Goal: Task Accomplishment & Management: Manage account settings

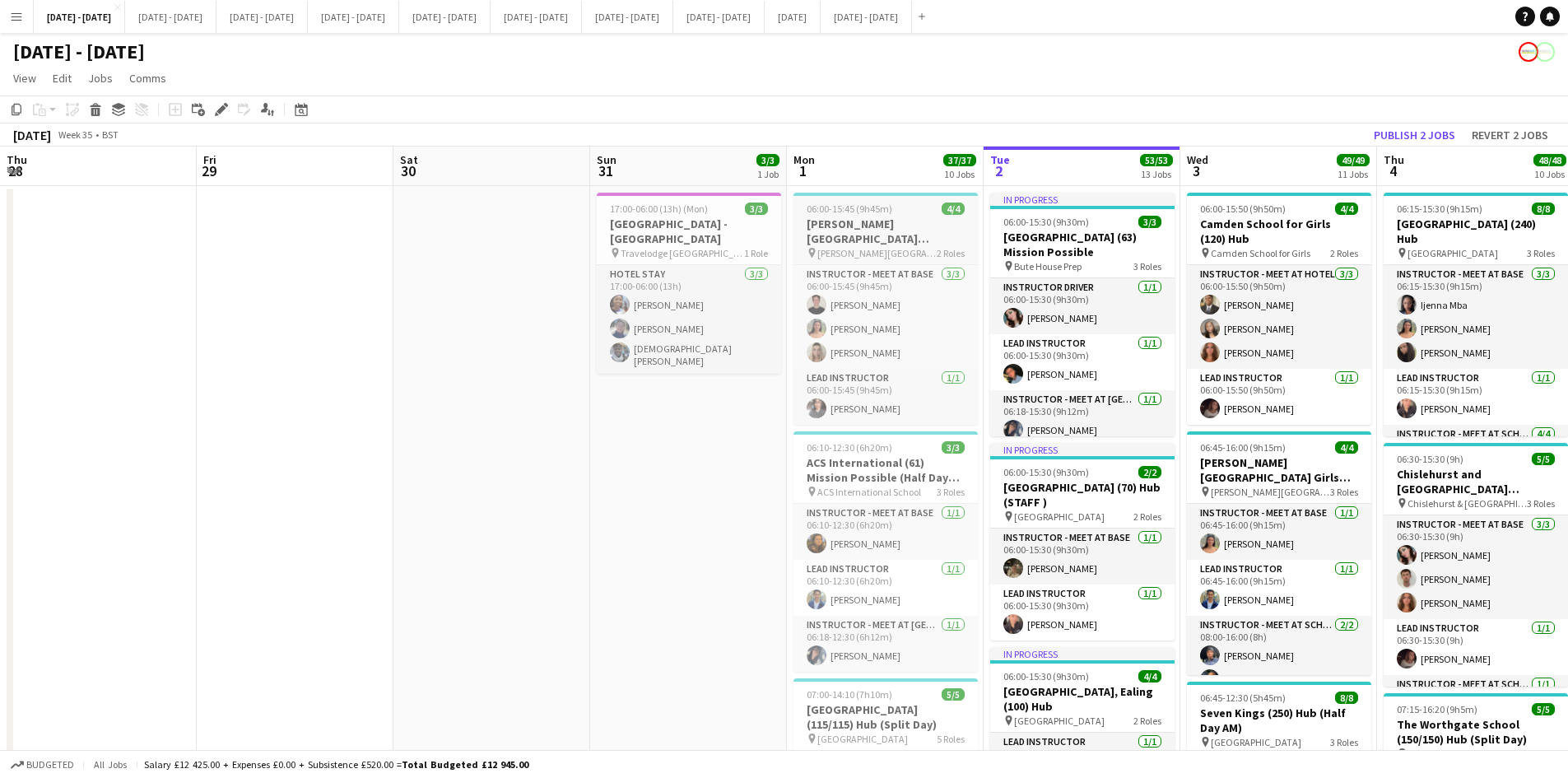
scroll to position [0, 559]
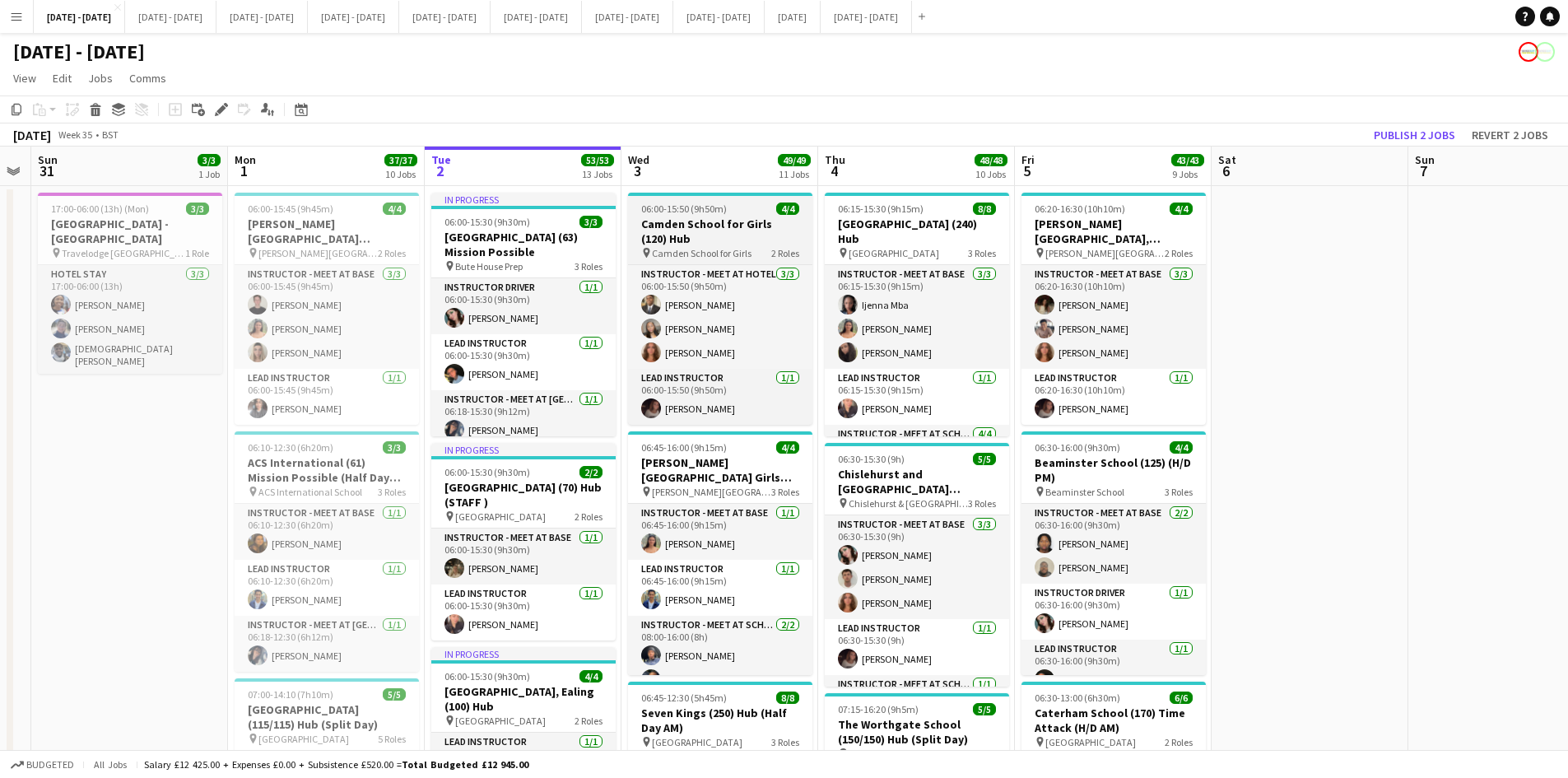
click at [745, 207] on div "06:00-15:50 (9h50m) 4/4" at bounding box center [720, 209] width 185 height 12
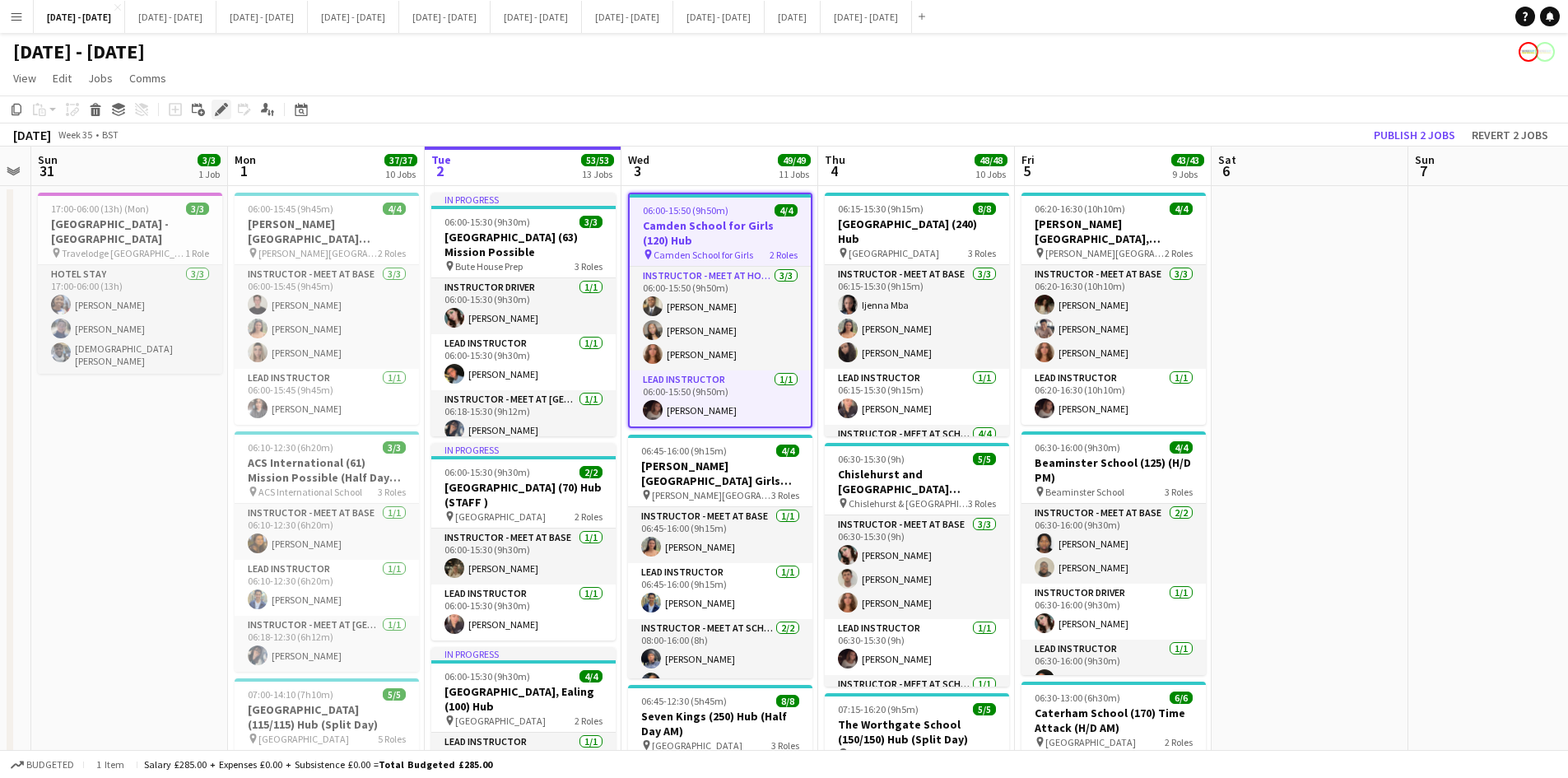
click at [220, 109] on icon at bounding box center [221, 110] width 9 height 9
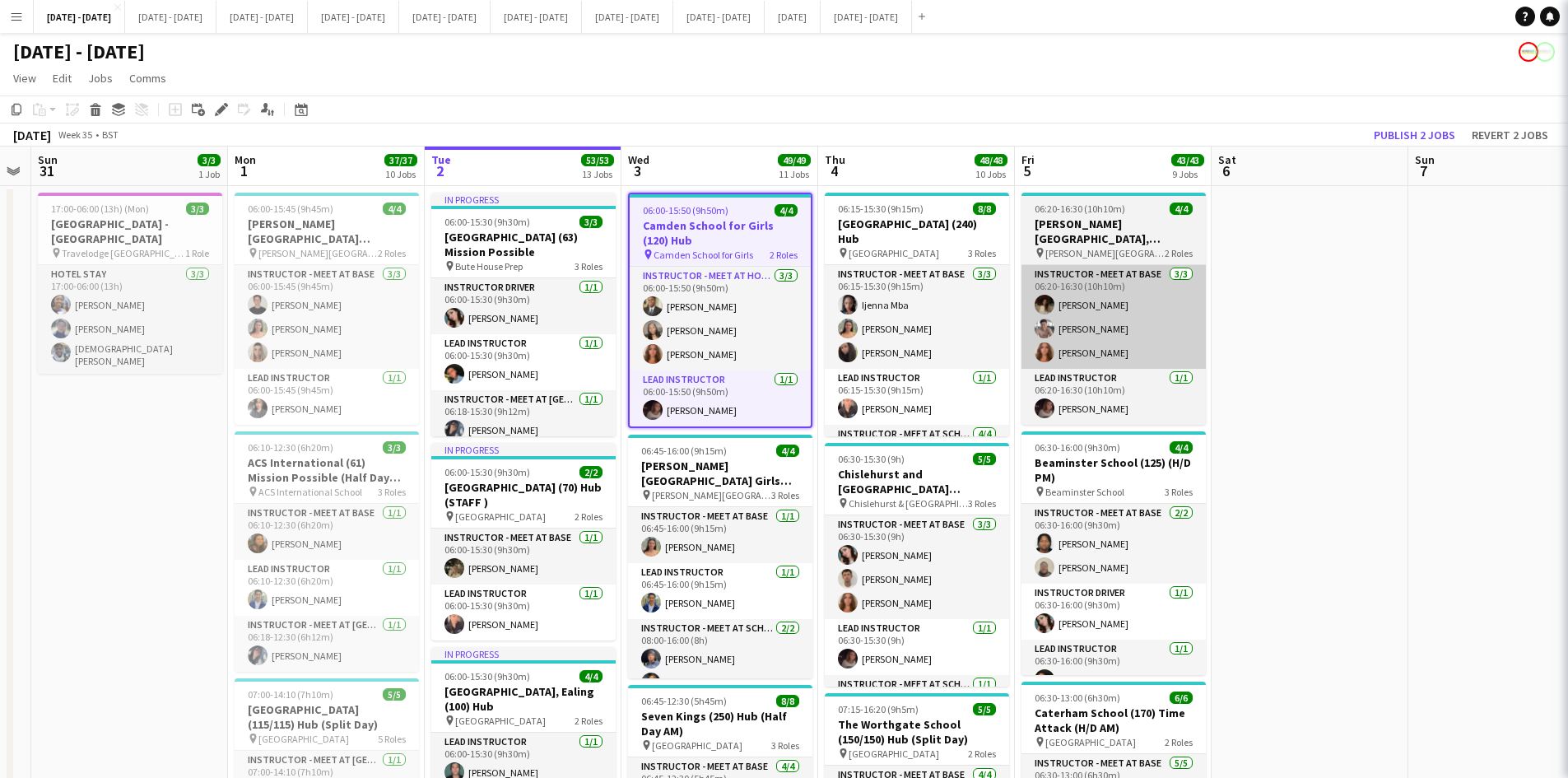
type input "**********"
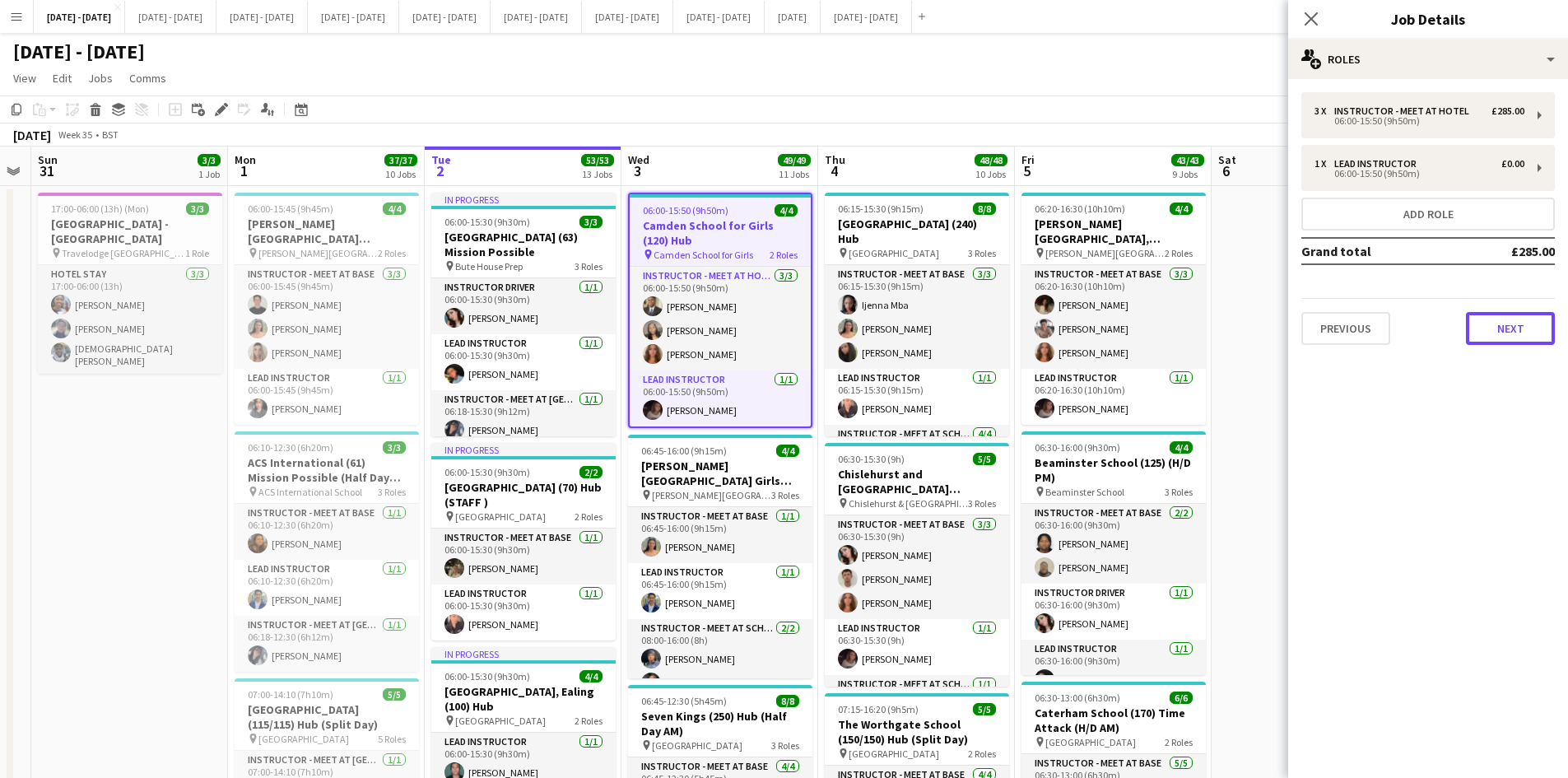
click at [1503, 332] on button "Next" at bounding box center [1511, 328] width 89 height 33
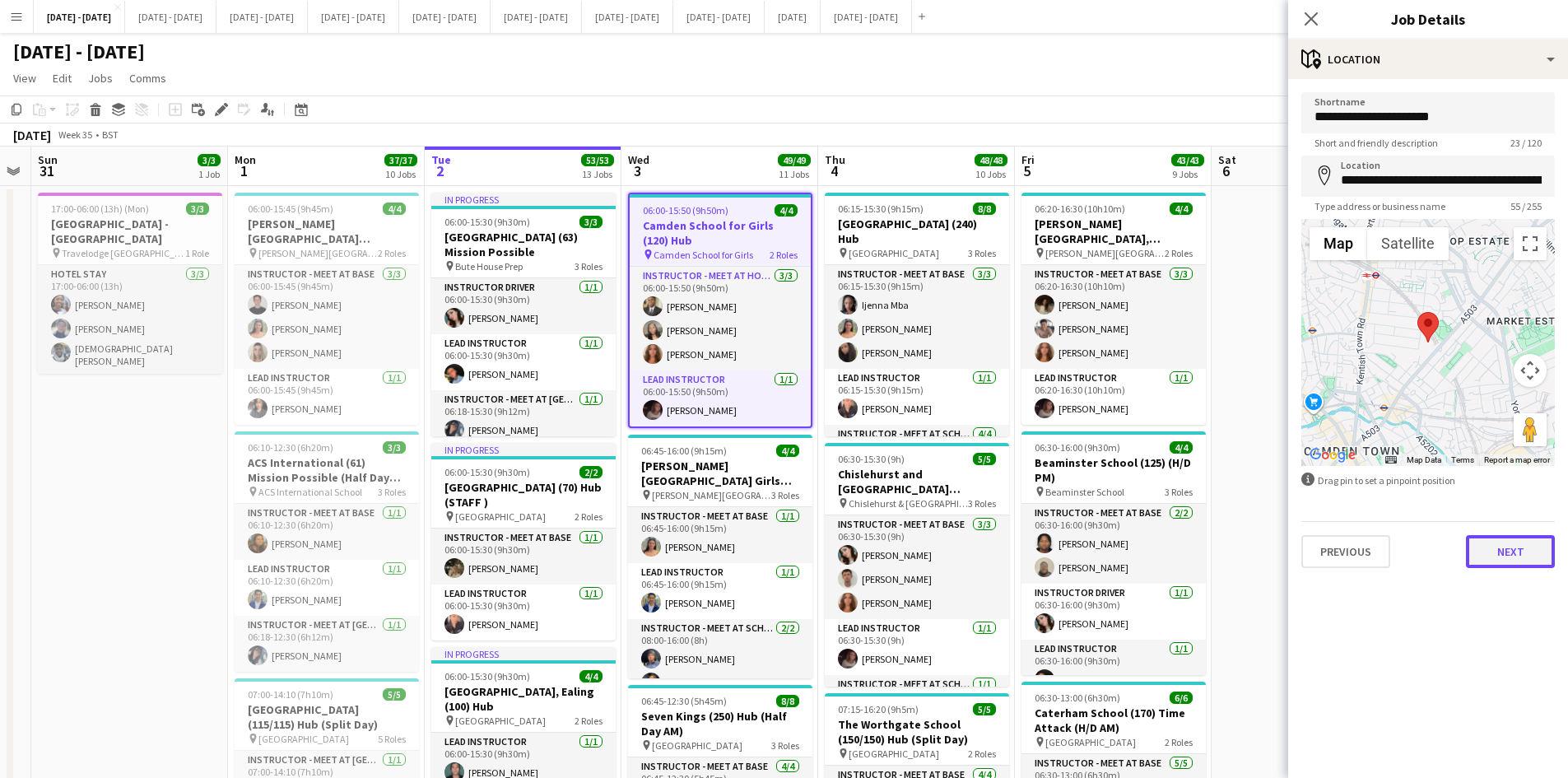
click at [1505, 553] on button "Next" at bounding box center [1511, 551] width 89 height 33
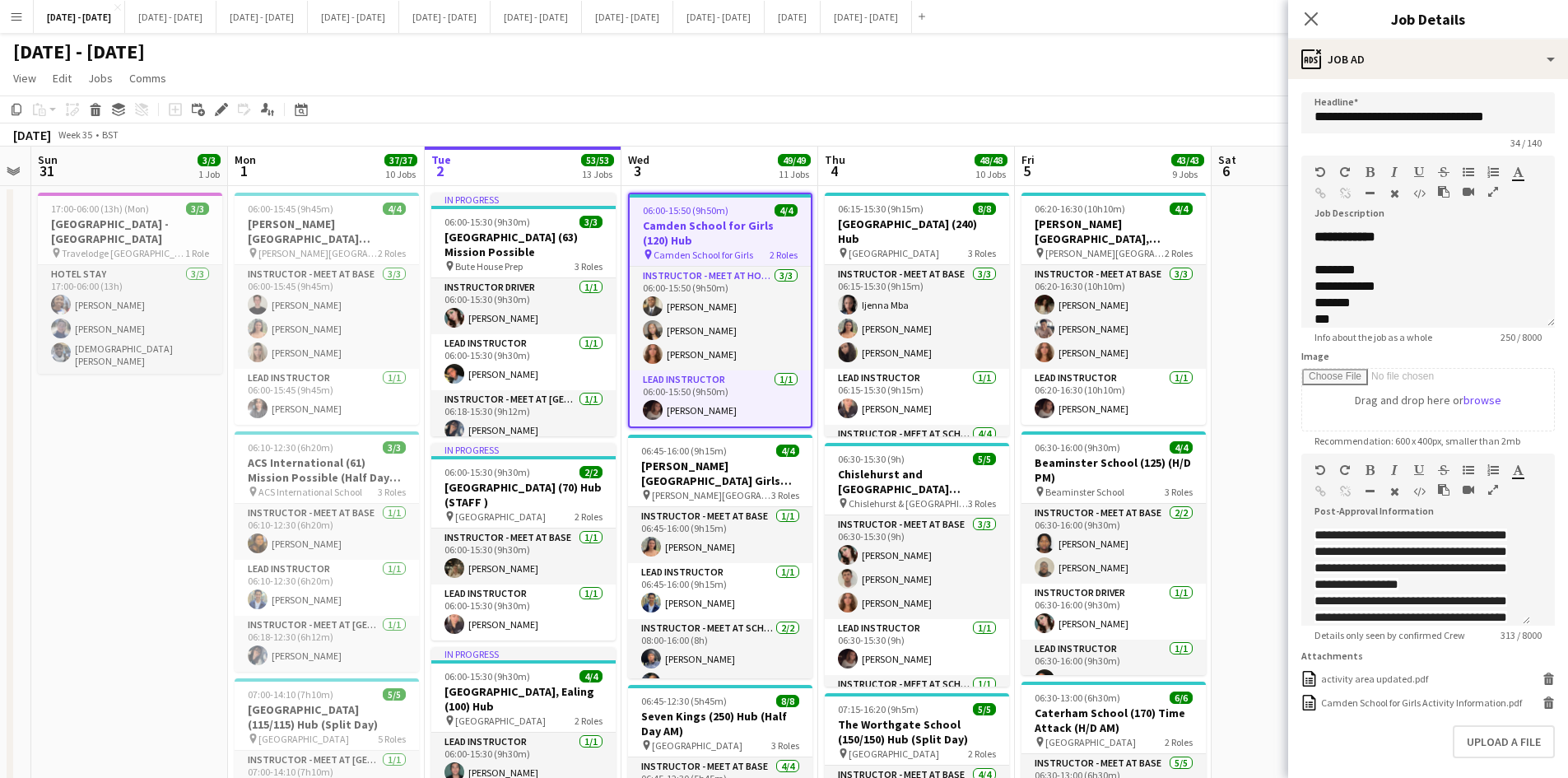
scroll to position [161, 0]
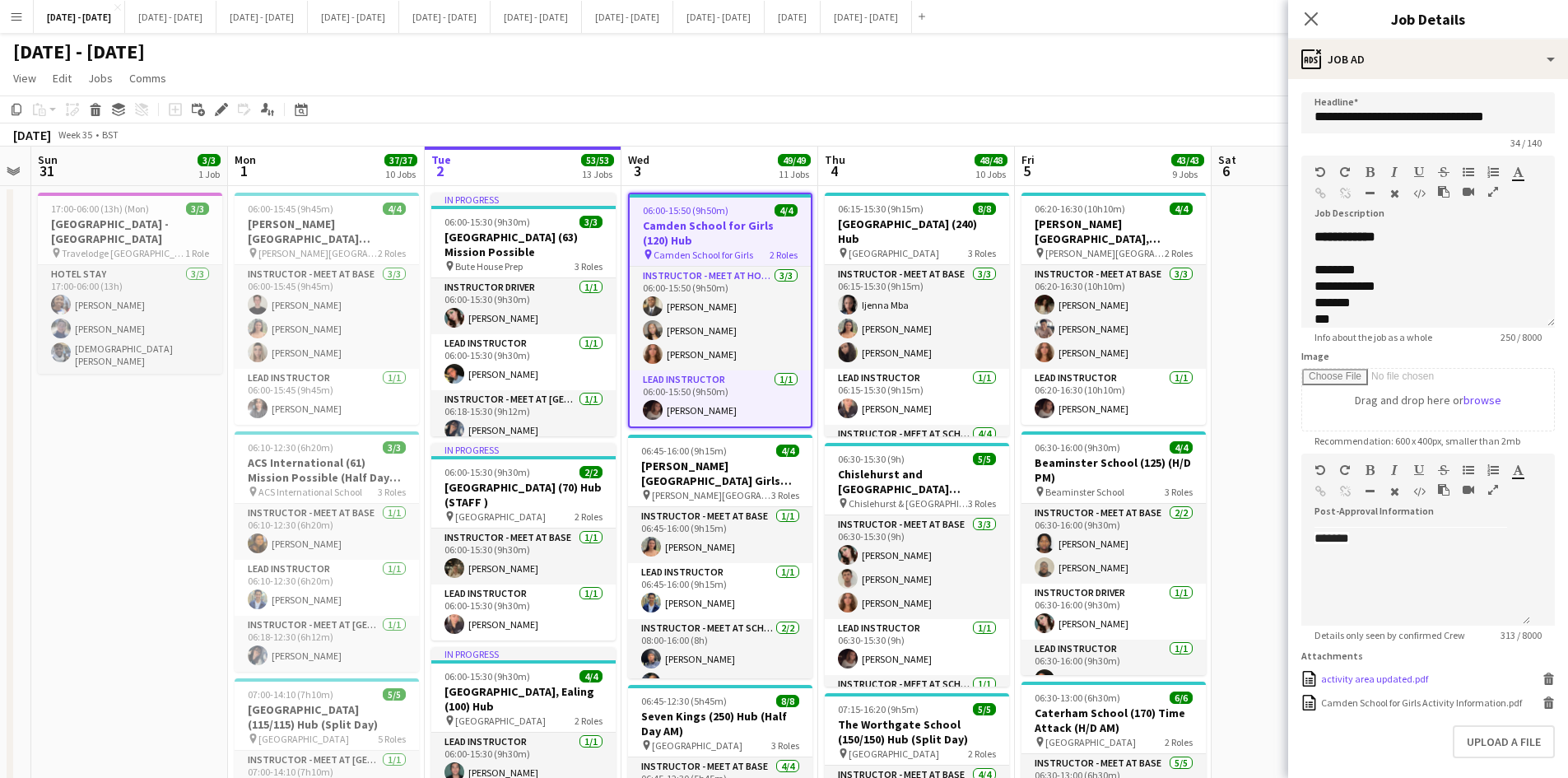
click at [1374, 685] on div "activity area updated.pdf" at bounding box center [1375, 679] width 107 height 12
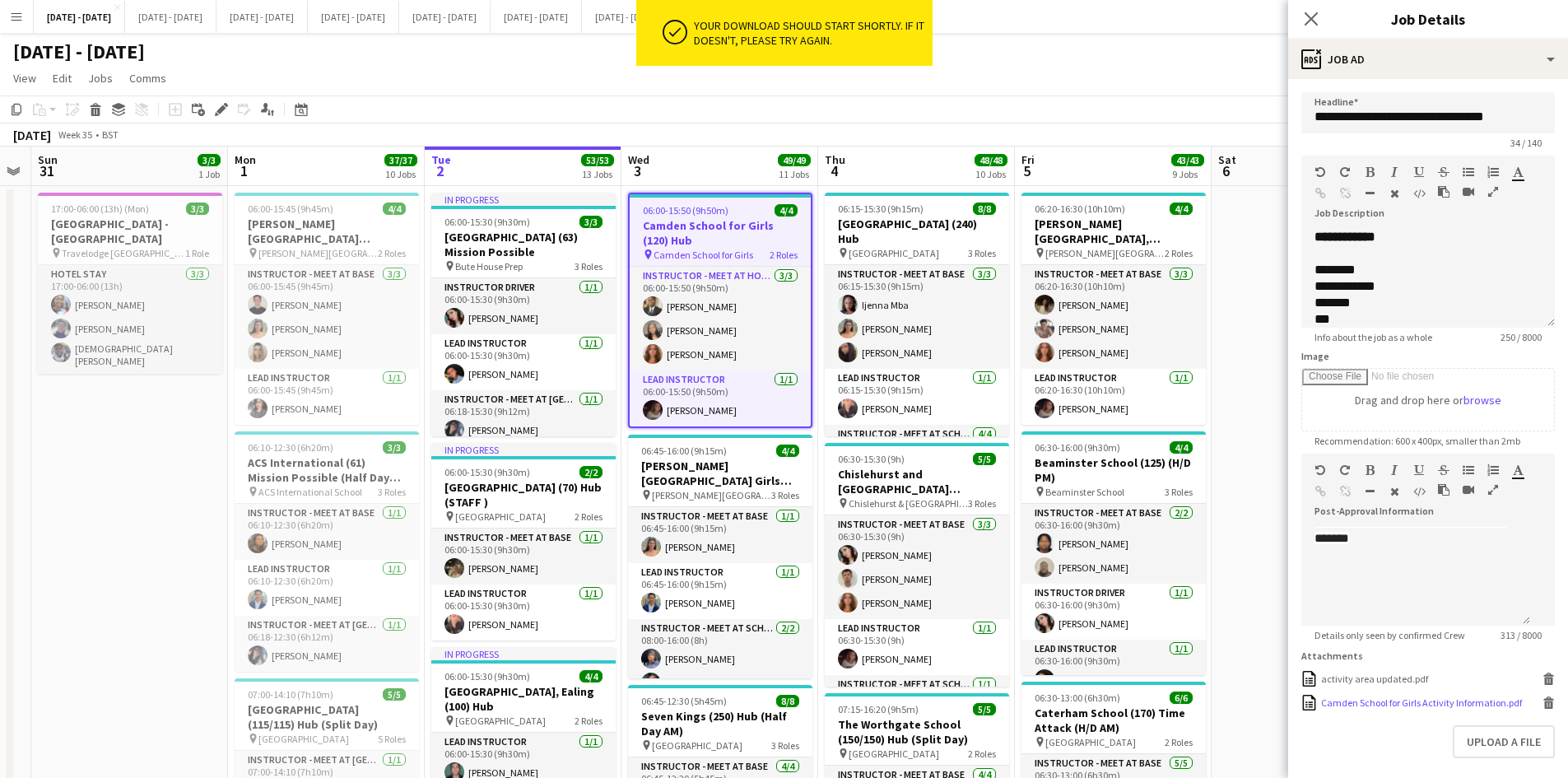
click at [1362, 708] on div "Camden School for Girls Activity Information.pdf" at bounding box center [1422, 702] width 201 height 12
click at [1365, 708] on div "Camden School for Girls Activity Information.pdf" at bounding box center [1422, 702] width 201 height 12
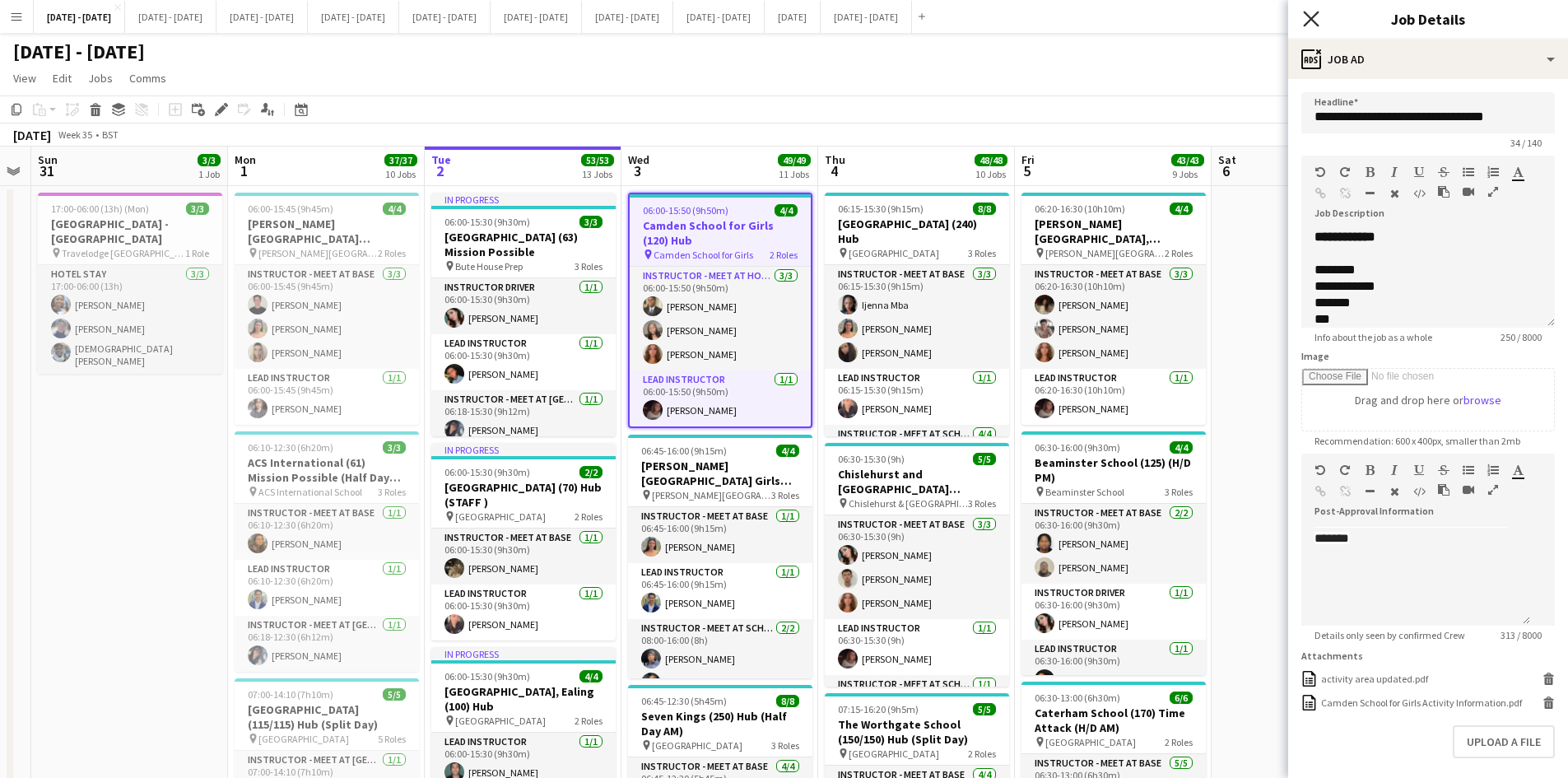
click at [1309, 23] on icon "Close pop-in" at bounding box center [1311, 19] width 16 height 16
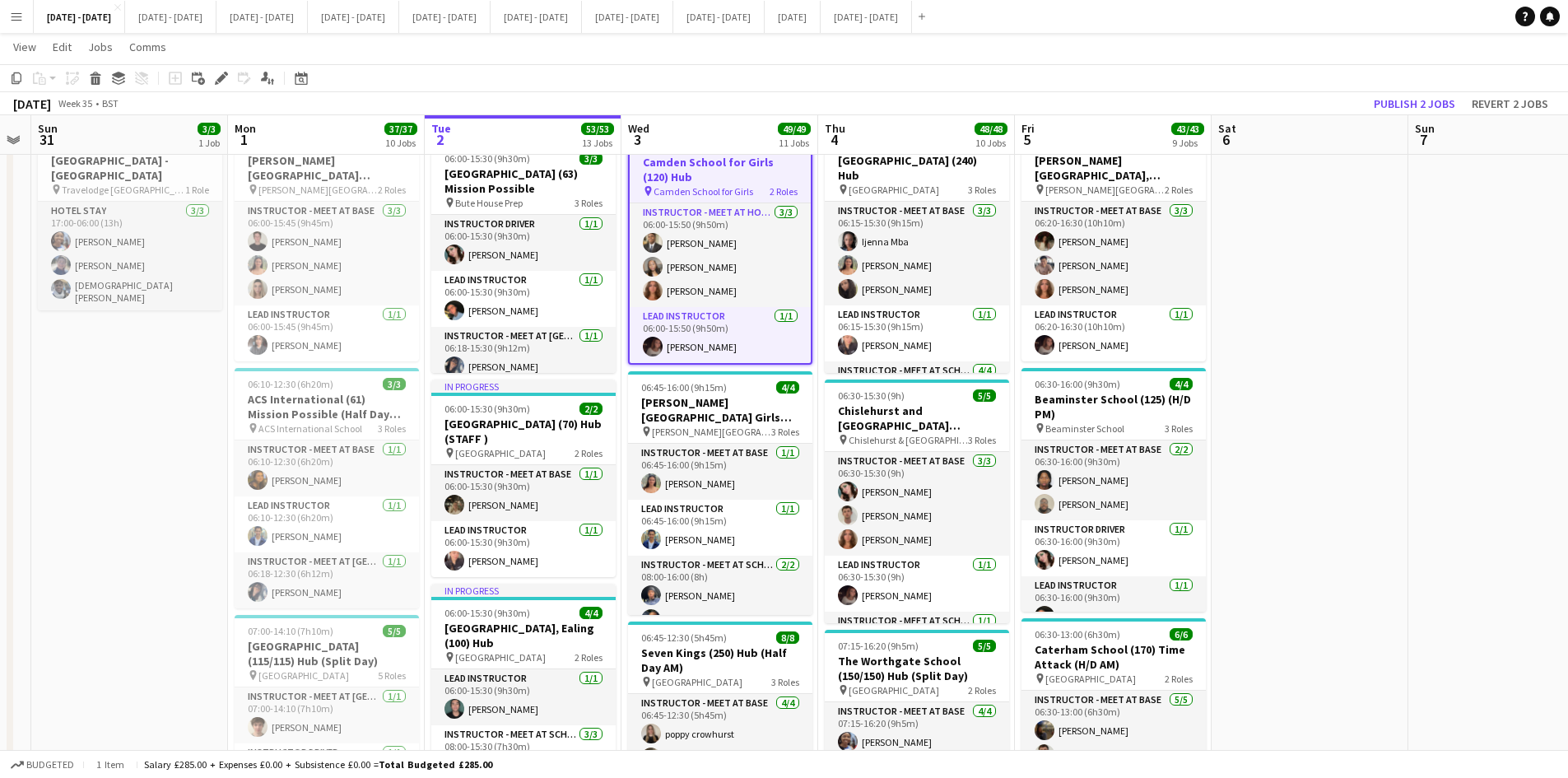
scroll to position [164, 0]
